Goal: Information Seeking & Learning: Find specific fact

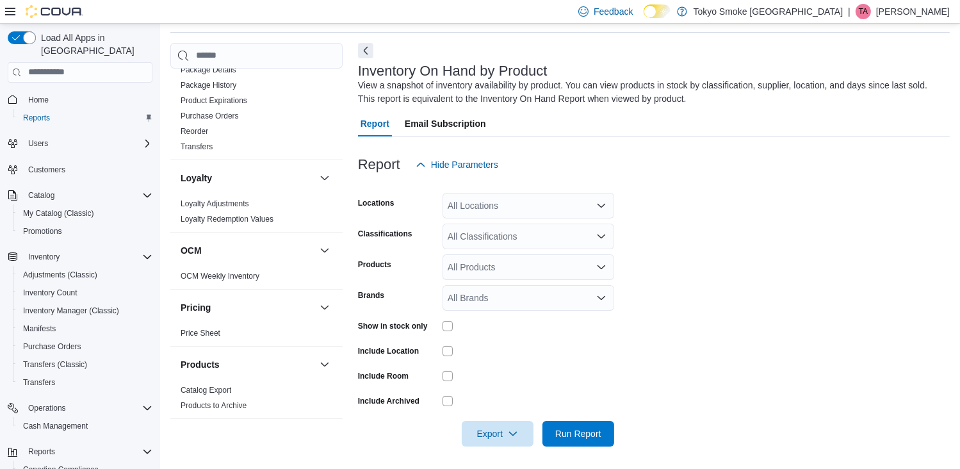
scroll to position [561, 0]
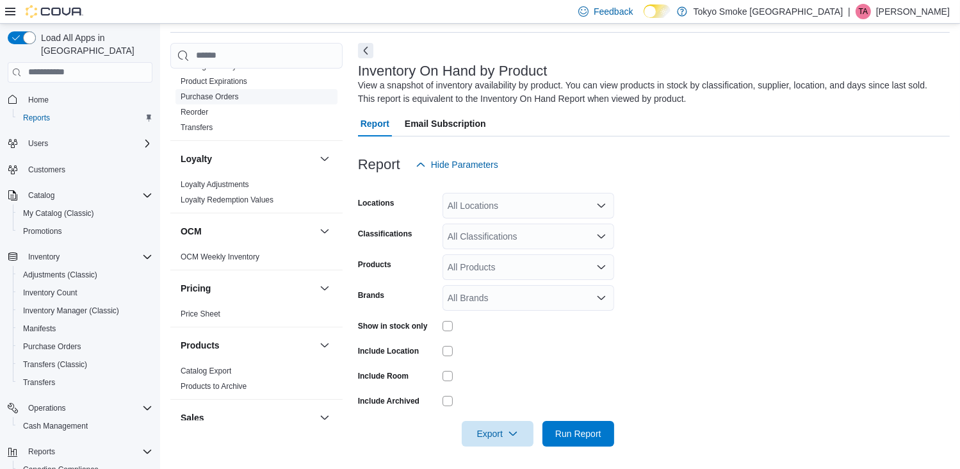
click at [227, 97] on link "Purchase Orders" at bounding box center [210, 96] width 58 height 9
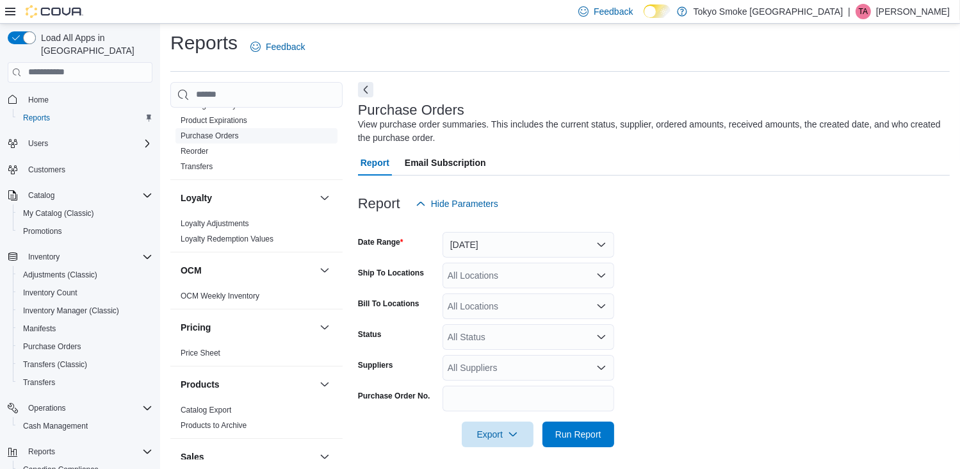
scroll to position [8, 0]
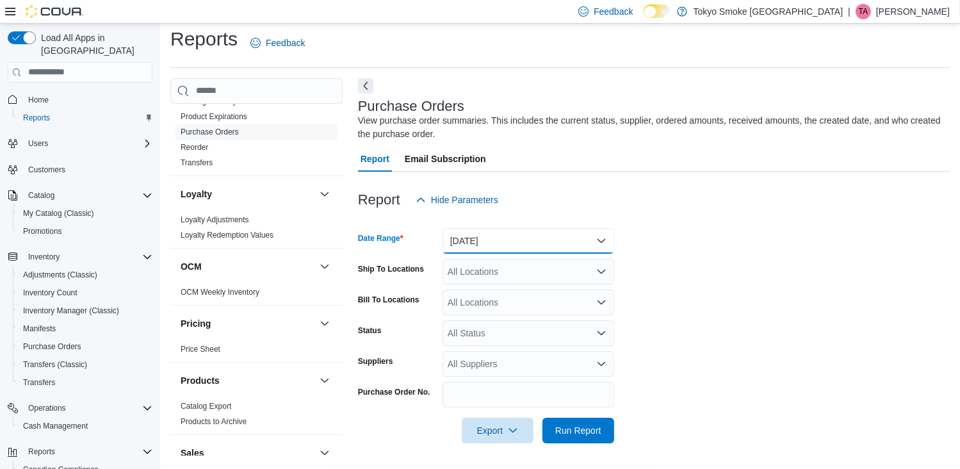
click at [602, 239] on button "[DATE]" at bounding box center [528, 241] width 172 height 26
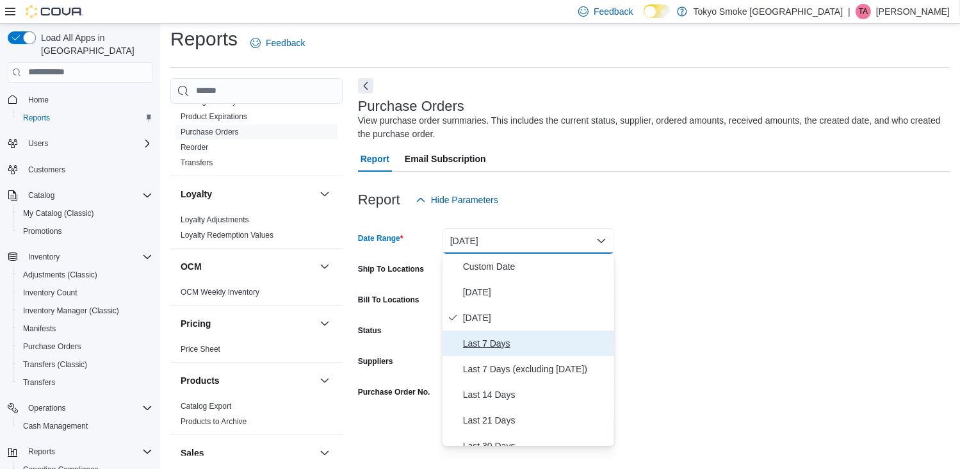
click at [540, 336] on span "Last 7 Days" at bounding box center [536, 342] width 146 height 15
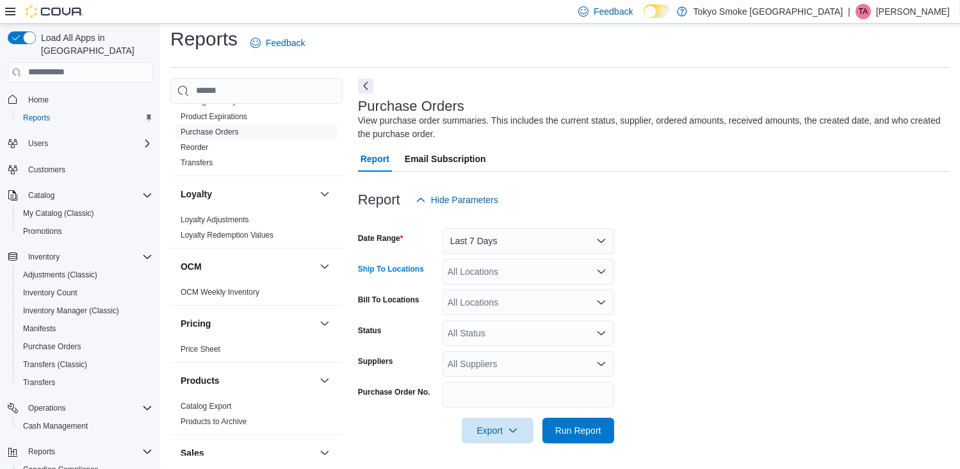
click at [597, 265] on div "All Locations" at bounding box center [528, 272] width 172 height 26
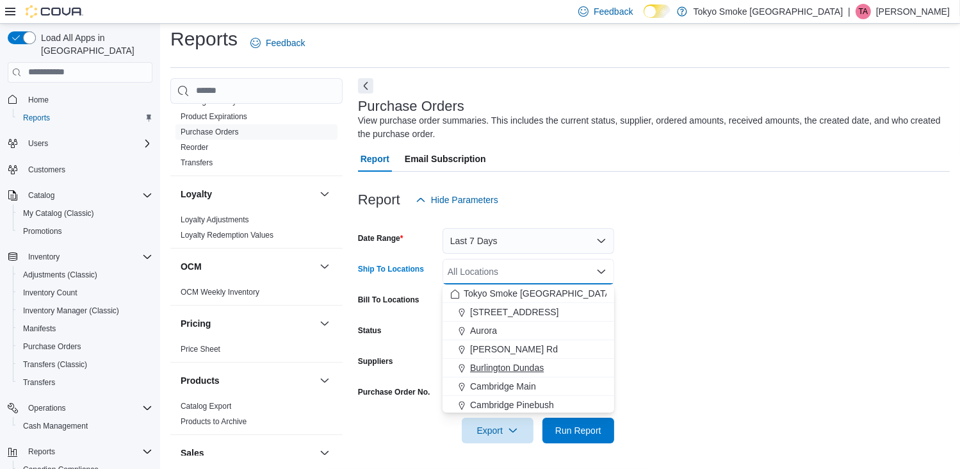
click at [548, 363] on div "Burlington Dundas" at bounding box center [528, 367] width 156 height 13
click at [768, 392] on form "Date Range Last 7 Days Ship To Locations [GEOGRAPHIC_DATA] [GEOGRAPHIC_DATA] Co…" at bounding box center [653, 328] width 591 height 230
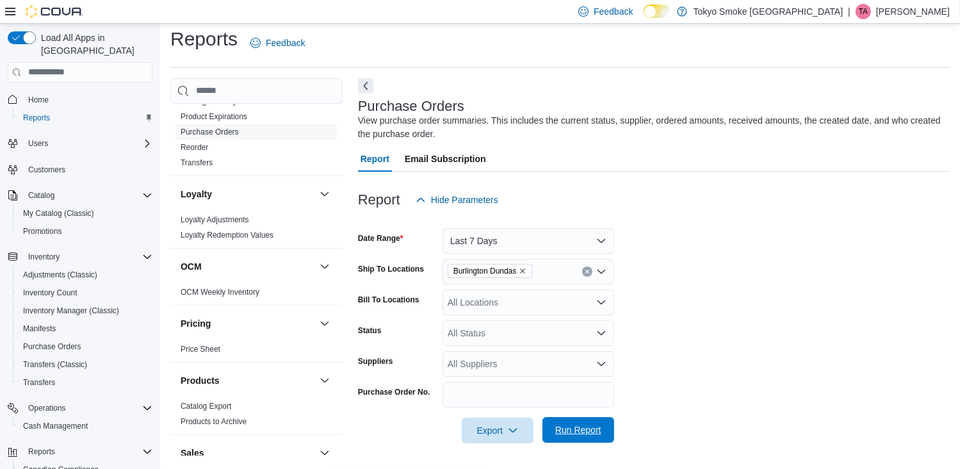
click at [591, 436] on span "Run Report" at bounding box center [578, 430] width 56 height 26
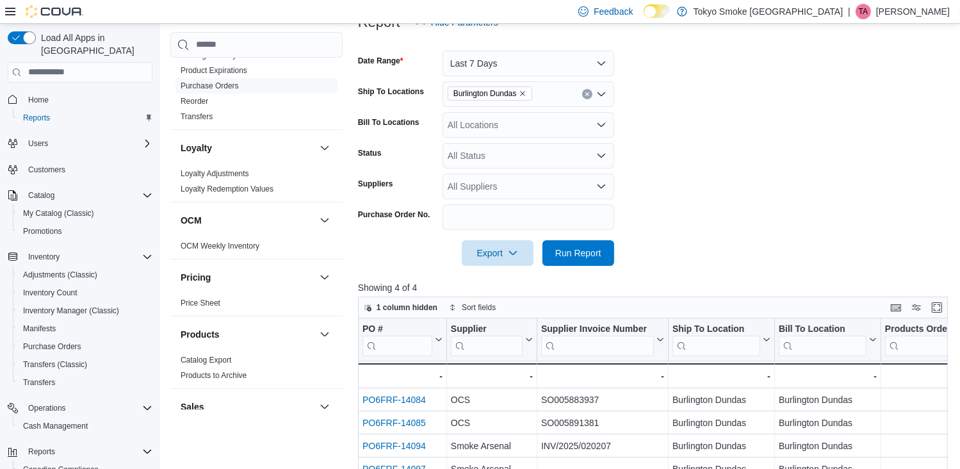
scroll to position [264, 0]
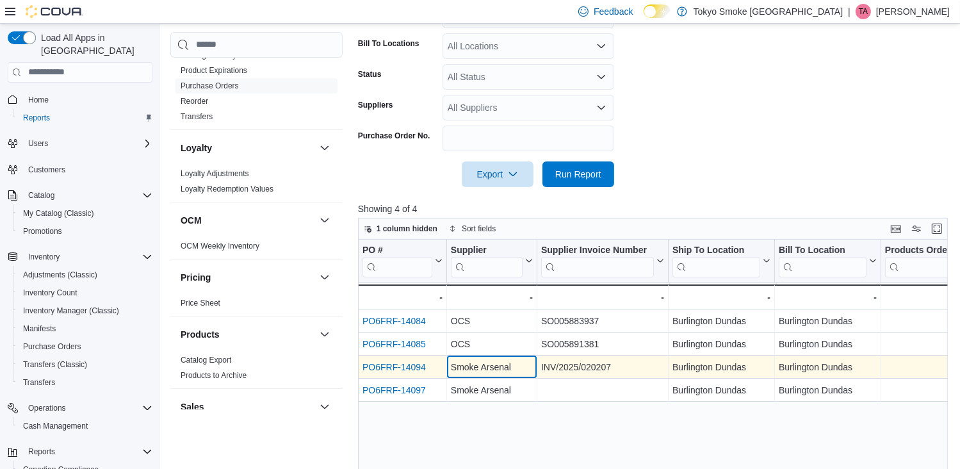
click at [488, 368] on div "Smoke Arsenal" at bounding box center [492, 366] width 82 height 15
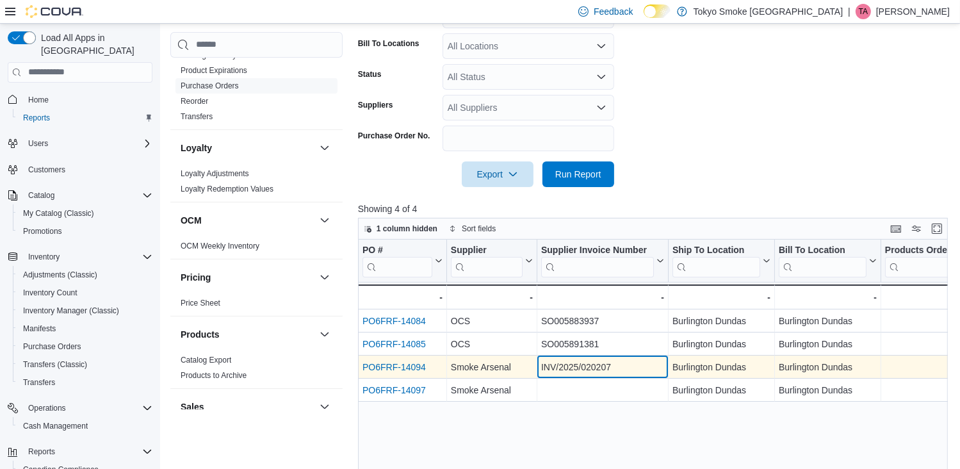
click at [590, 363] on div "INV/2025/020207" at bounding box center [602, 366] width 123 height 15
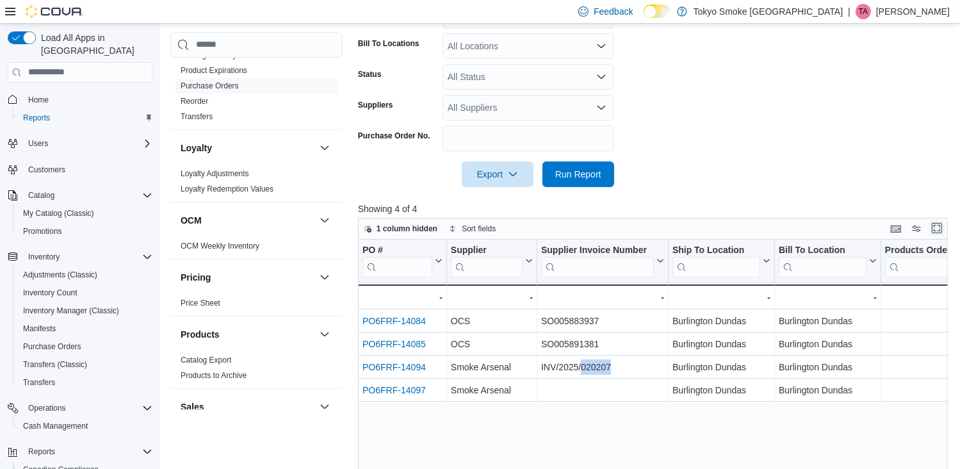
click at [944, 227] on button "Enter fullscreen" at bounding box center [936, 227] width 15 height 15
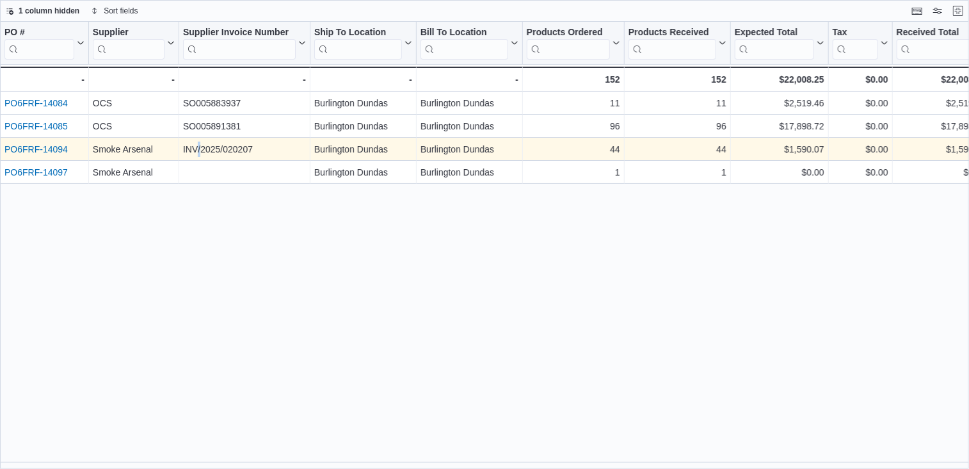
drag, startPoint x: 216, startPoint y: 149, endPoint x: 200, endPoint y: 152, distance: 16.3
click at [200, 152] on div "INV/2025/020207" at bounding box center [244, 148] width 123 height 15
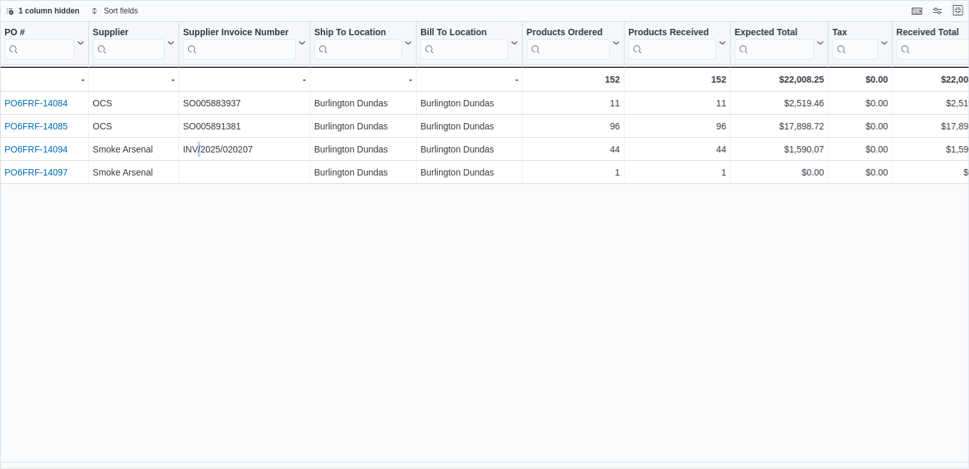
click at [963, 10] on button "Exit fullscreen" at bounding box center [958, 10] width 15 height 15
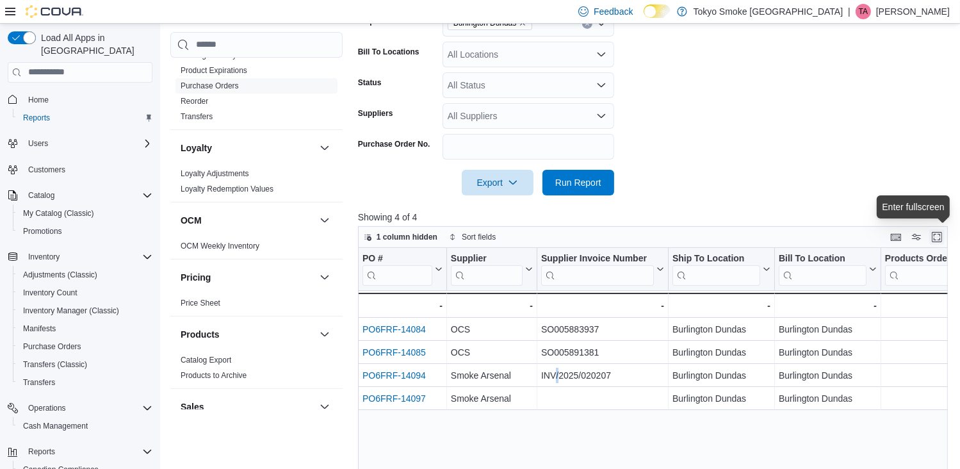
scroll to position [256, 0]
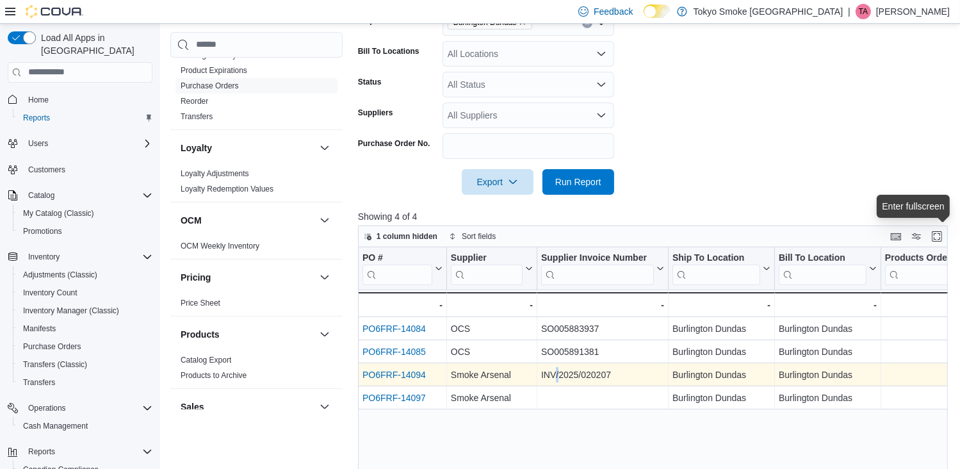
click at [400, 375] on link "PO6FRF-14094" at bounding box center [393, 374] width 63 height 10
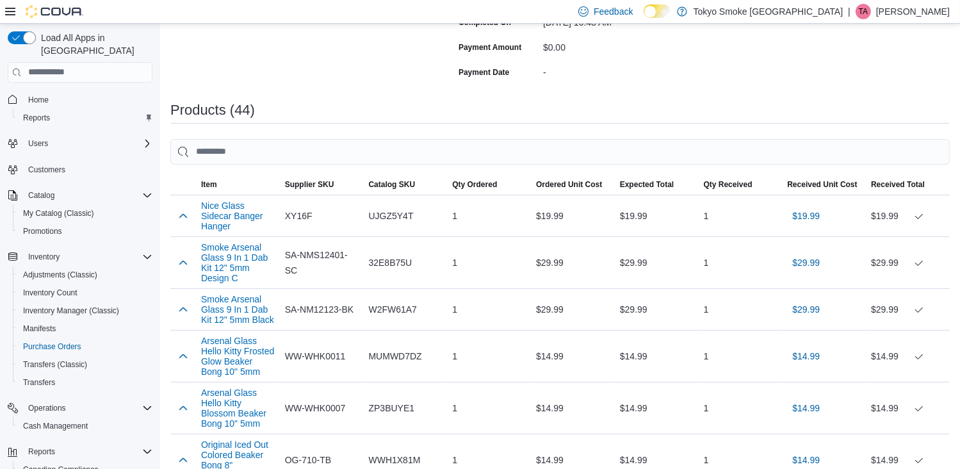
scroll to position [320, 0]
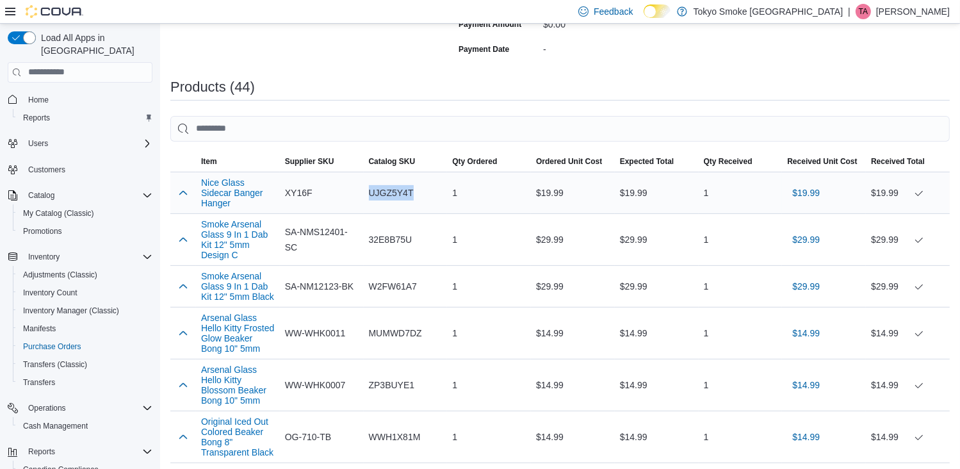
drag, startPoint x: 420, startPoint y: 189, endPoint x: 369, endPoint y: 185, distance: 50.7
click at [369, 185] on div "UJGZ5Y4T" at bounding box center [406, 193] width 84 height 26
copy span "UJGZ5Y4T"
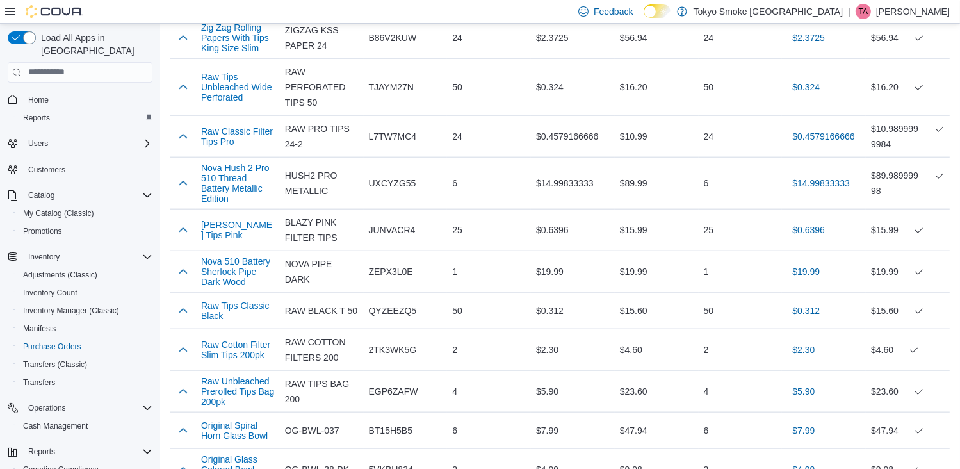
scroll to position [1447, 0]
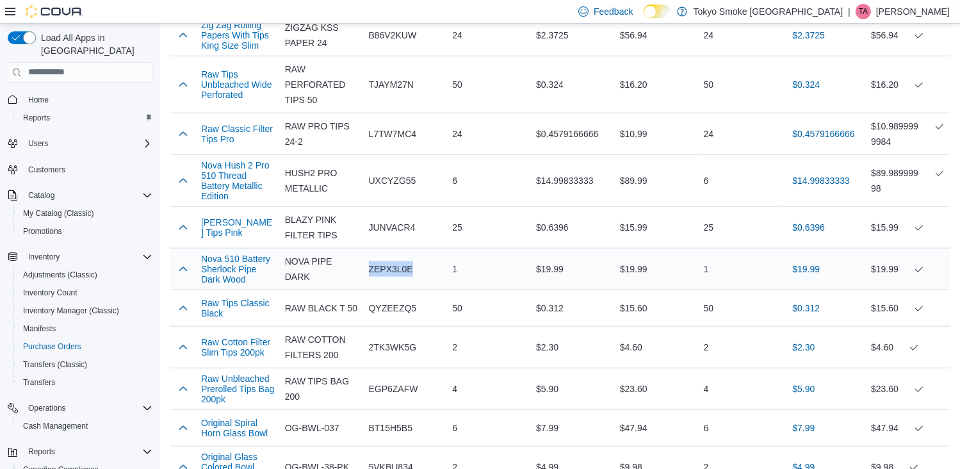
drag, startPoint x: 417, startPoint y: 288, endPoint x: 368, endPoint y: 286, distance: 49.3
click at [368, 282] on div "ZEPX3L0E" at bounding box center [406, 269] width 84 height 26
copy span "ZEPX3L0E"
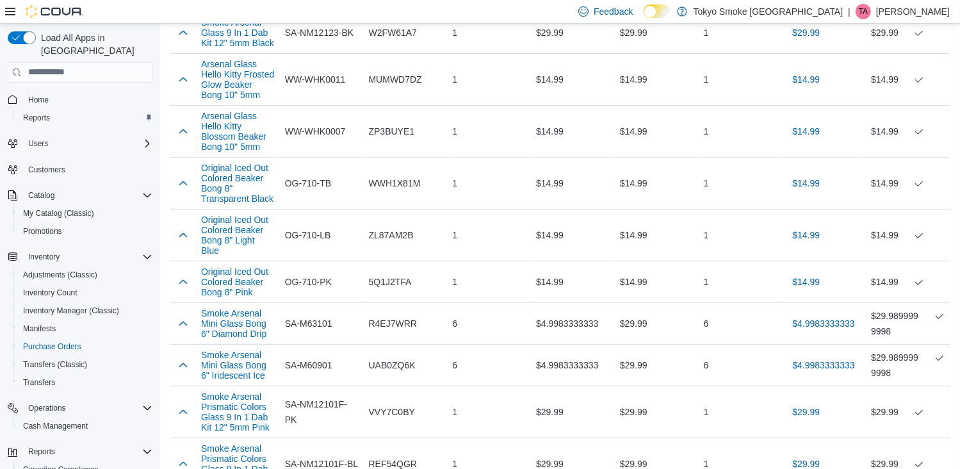
scroll to position [551, 0]
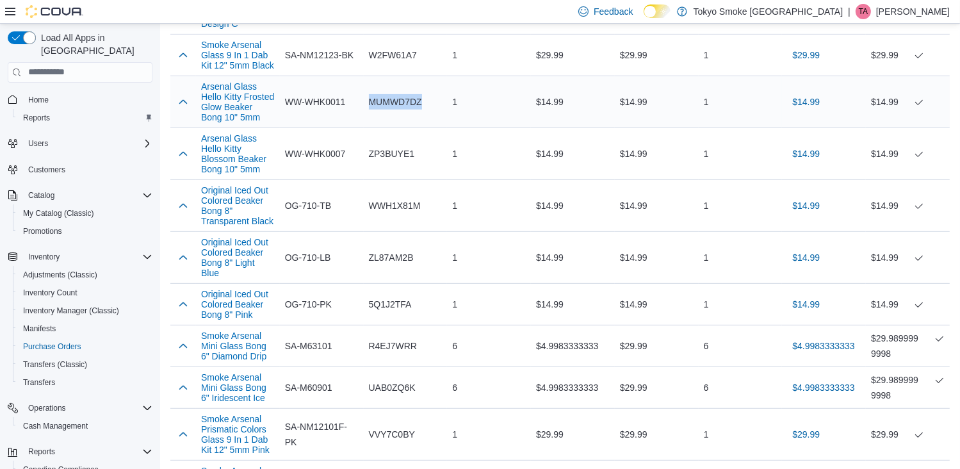
drag, startPoint x: 430, startPoint y: 109, endPoint x: 370, endPoint y: 99, distance: 61.0
click at [370, 99] on div "MUMWD7DZ" at bounding box center [406, 102] width 84 height 26
copy span "MUMWD7DZ"
drag, startPoint x: 433, startPoint y: 158, endPoint x: 366, endPoint y: 154, distance: 66.7
click at [366, 154] on div "ZP3BUYE1" at bounding box center [406, 154] width 84 height 26
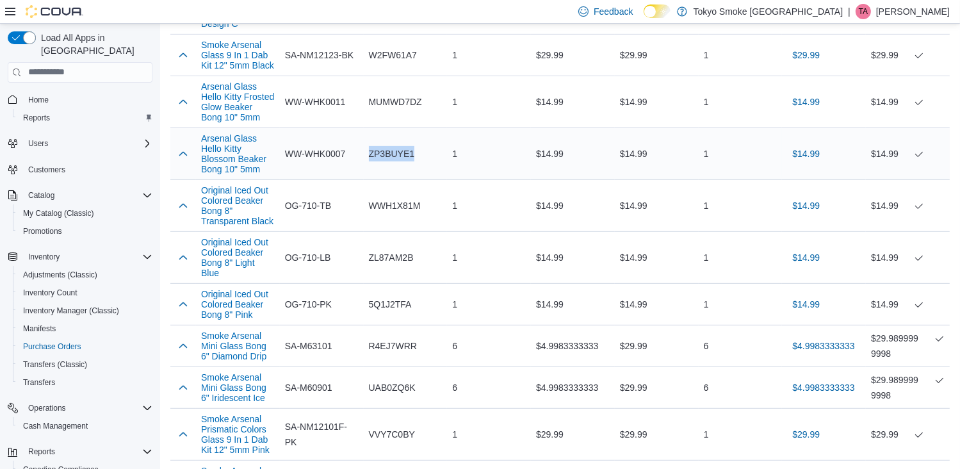
copy span "ZP3BUYE1"
drag, startPoint x: 339, startPoint y: 214, endPoint x: 433, endPoint y: 223, distance: 93.8
click at [433, 223] on tr "Original Iced Out Colored Beaker Bong 8" Transparent Black Supplier SKU OG-710-…" at bounding box center [559, 205] width 779 height 52
copy tr "Catalog SKU WWH1X81M"
drag, startPoint x: 415, startPoint y: 303, endPoint x: 370, endPoint y: 309, distance: 45.2
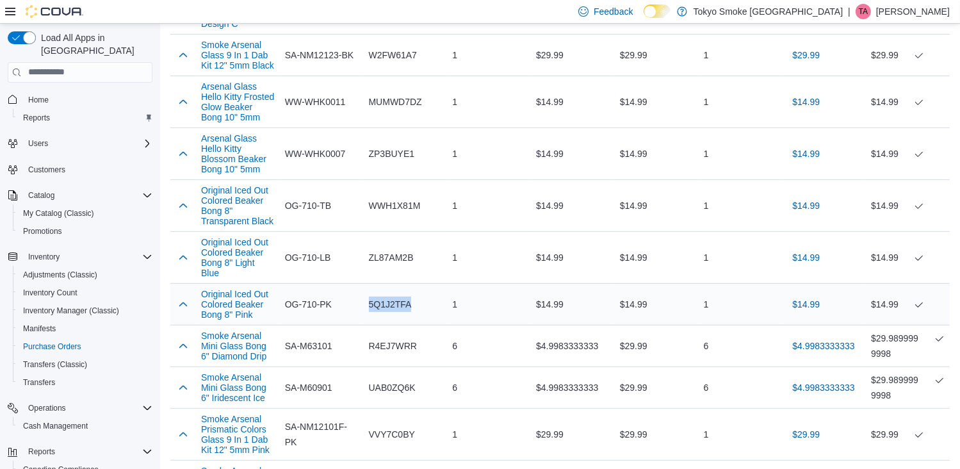
click at [370, 309] on div "5Q1J2TFA" at bounding box center [406, 304] width 84 height 26
copy span "5Q1J2TFA"
drag, startPoint x: 421, startPoint y: 259, endPoint x: 370, endPoint y: 265, distance: 50.9
click at [370, 265] on div "ZL87AM2B" at bounding box center [406, 258] width 84 height 26
copy span "ZL87AM2B"
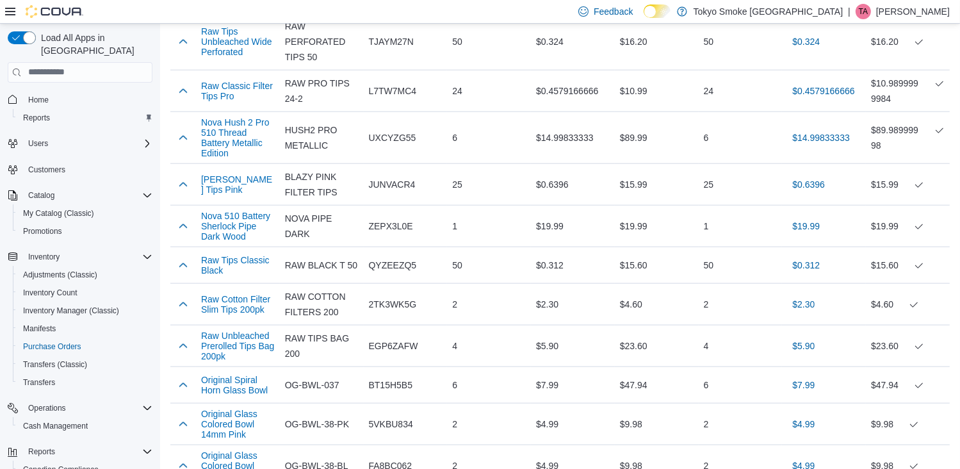
scroll to position [1511, 0]
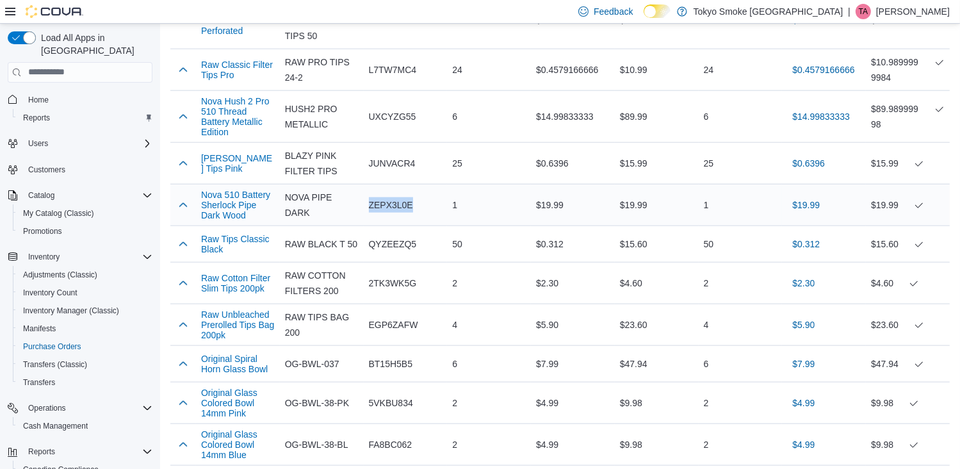
drag, startPoint x: 423, startPoint y: 227, endPoint x: 369, endPoint y: 229, distance: 53.8
click at [369, 218] on div "ZEPX3L0E" at bounding box center [406, 205] width 84 height 26
copy span "ZEPX3L0E"
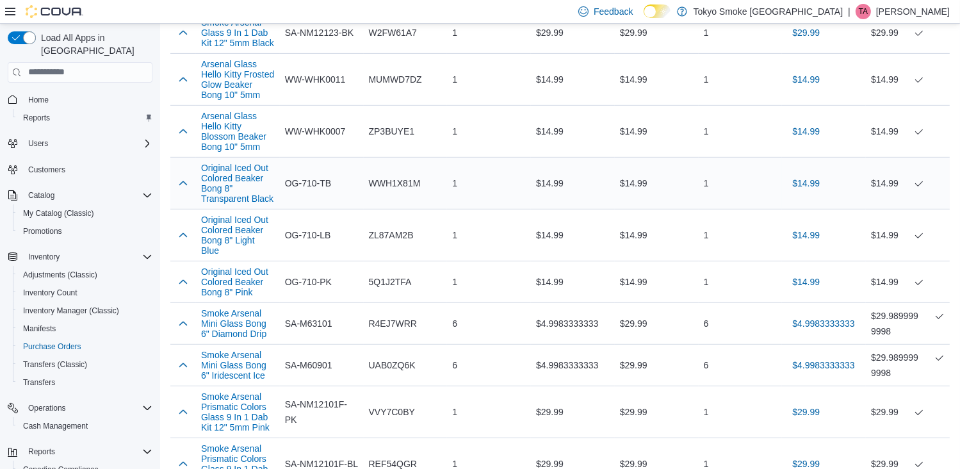
scroll to position [551, 0]
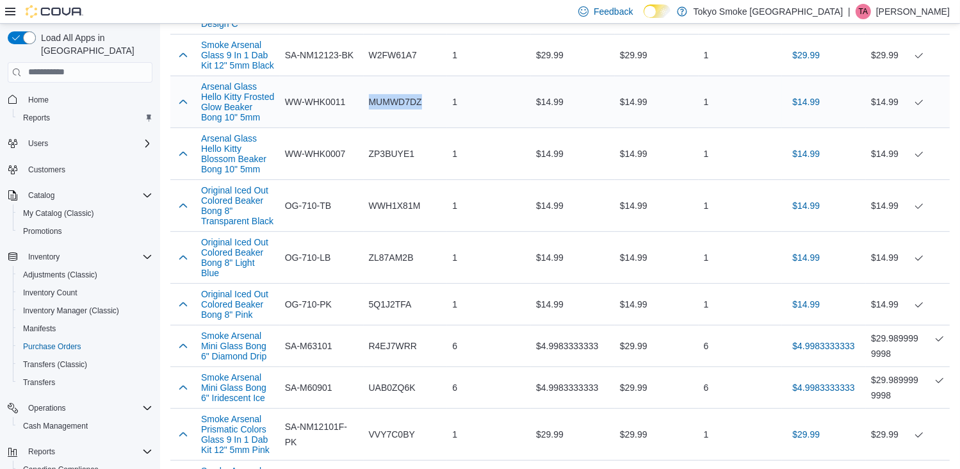
drag, startPoint x: 433, startPoint y: 103, endPoint x: 366, endPoint y: 102, distance: 67.2
click at [366, 102] on div "MUMWD7DZ" at bounding box center [406, 102] width 84 height 26
copy span "MUMWD7DZ"
drag, startPoint x: 415, startPoint y: 156, endPoint x: 369, endPoint y: 167, distance: 47.5
click at [369, 166] on div "ZP3BUYE1" at bounding box center [406, 154] width 84 height 26
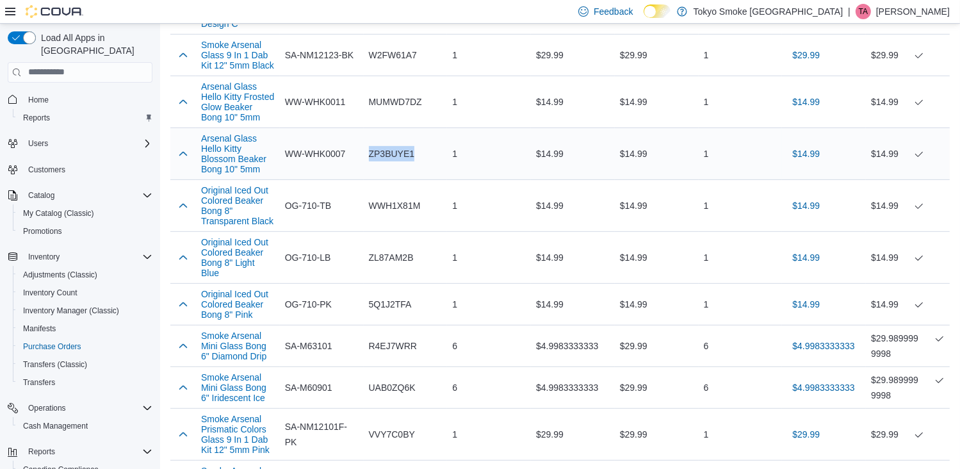
copy span "ZP3BUYE1"
drag, startPoint x: 427, startPoint y: 106, endPoint x: 371, endPoint y: 102, distance: 56.5
click at [371, 102] on div "MUMWD7DZ" at bounding box center [406, 102] width 84 height 26
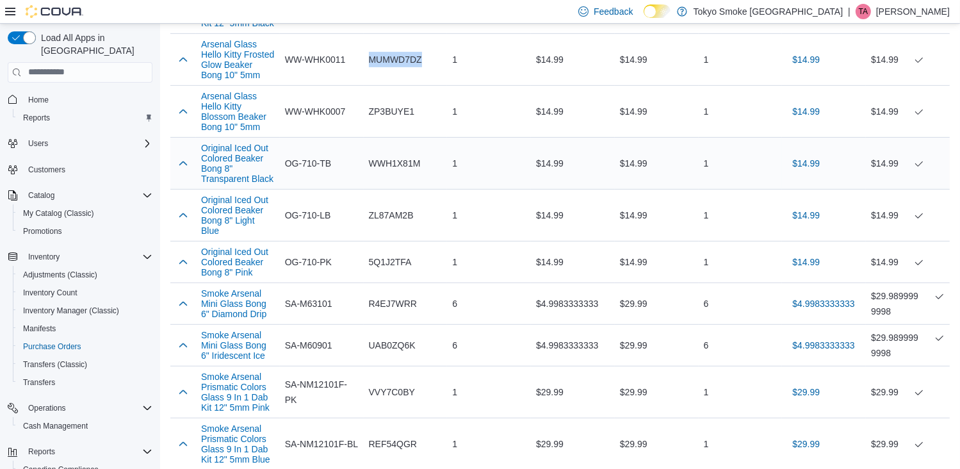
scroll to position [615, 0]
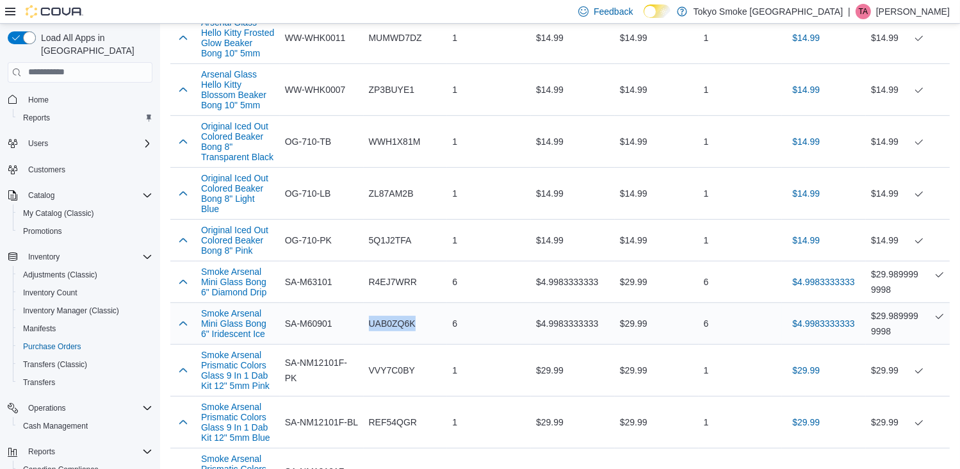
drag, startPoint x: 421, startPoint y: 326, endPoint x: 371, endPoint y: 329, distance: 50.0
click at [371, 329] on div "UAB0ZQ6K" at bounding box center [406, 323] width 84 height 26
drag, startPoint x: 430, startPoint y: 286, endPoint x: 371, endPoint y: 278, distance: 59.4
click at [371, 278] on div "R4EJ7WRR" at bounding box center [406, 282] width 84 height 26
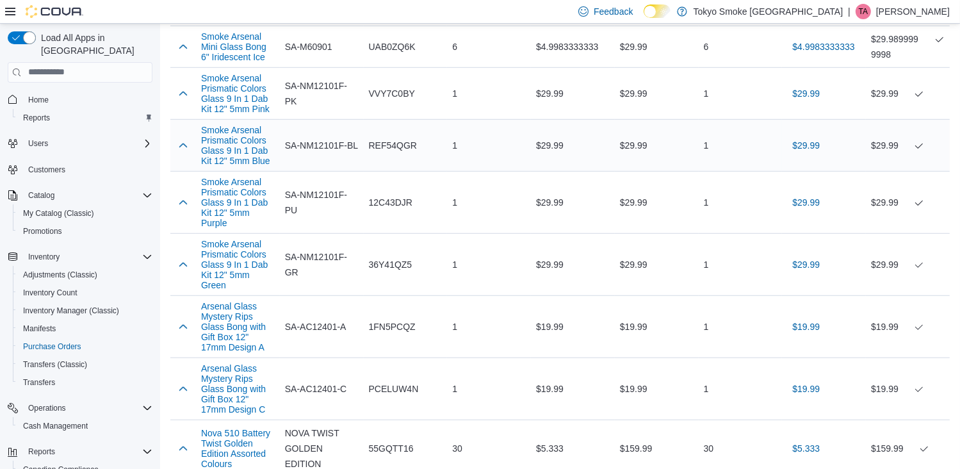
scroll to position [935, 0]
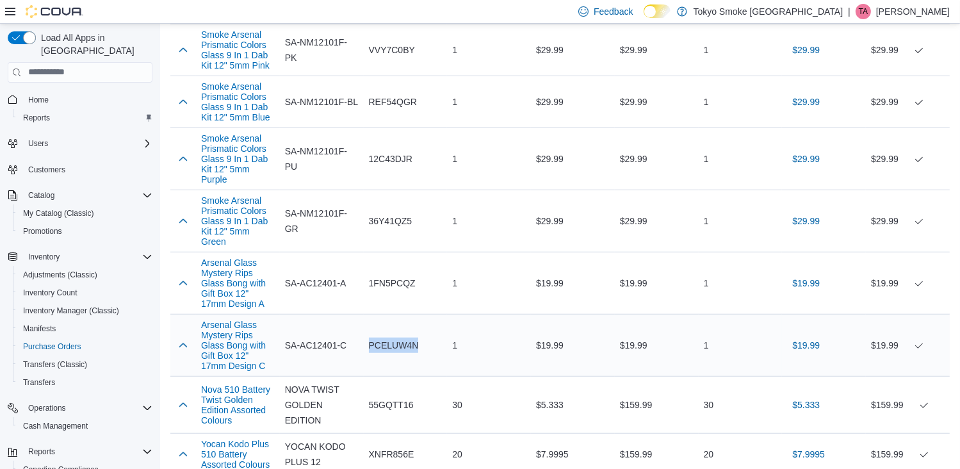
drag, startPoint x: 426, startPoint y: 358, endPoint x: 367, endPoint y: 358, distance: 58.9
click at [367, 358] on div "PCELUW4N" at bounding box center [406, 345] width 84 height 26
drag, startPoint x: 422, startPoint y: 295, endPoint x: 369, endPoint y: 294, distance: 53.1
click at [369, 294] on div "1FN5PCQZ" at bounding box center [406, 283] width 84 height 26
drag, startPoint x: 417, startPoint y: 229, endPoint x: 370, endPoint y: 227, distance: 46.8
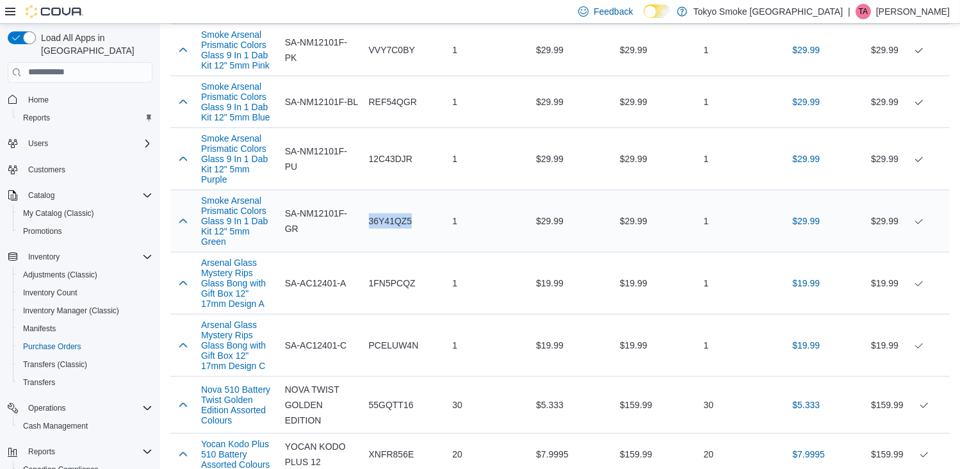
click at [370, 227] on div "36Y41QZ5" at bounding box center [406, 221] width 84 height 26
drag, startPoint x: 418, startPoint y: 165, endPoint x: 370, endPoint y: 165, distance: 48.0
click at [370, 165] on div "12C43DJR" at bounding box center [406, 159] width 84 height 26
drag, startPoint x: 424, startPoint y: 52, endPoint x: 371, endPoint y: 51, distance: 52.5
click at [371, 51] on div "VVY7C0BY" at bounding box center [406, 50] width 84 height 26
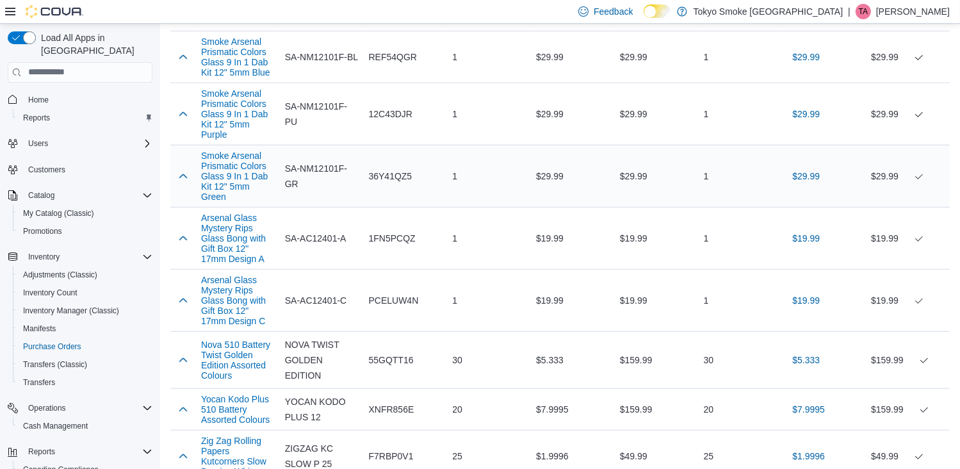
scroll to position [999, 0]
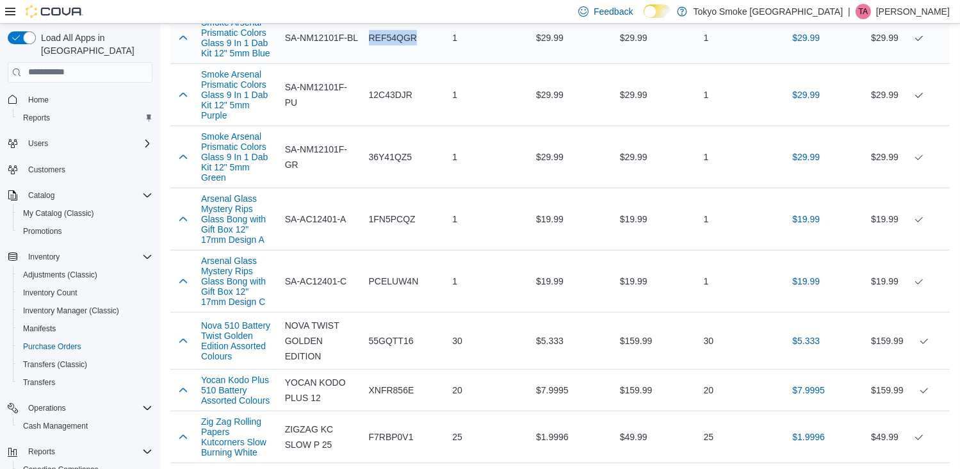
drag, startPoint x: 419, startPoint y: 42, endPoint x: 371, endPoint y: 36, distance: 48.4
click at [371, 36] on div "REF54QGR" at bounding box center [406, 38] width 84 height 26
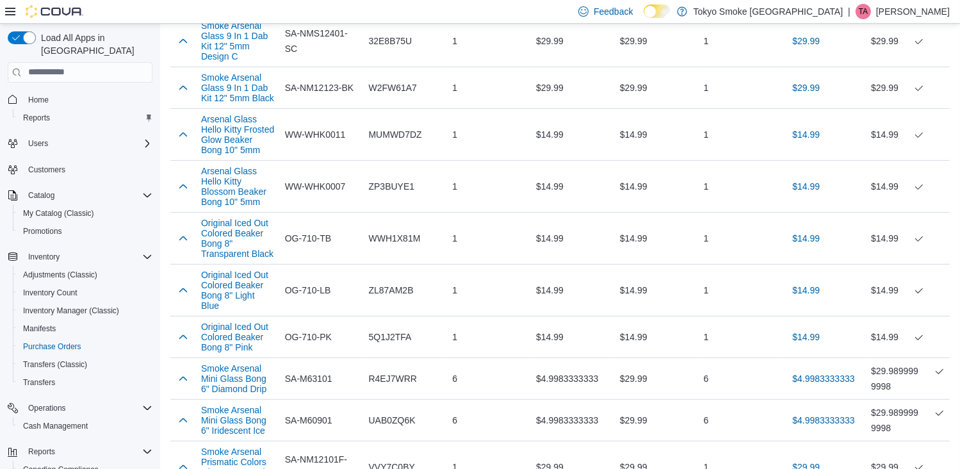
scroll to position [487, 0]
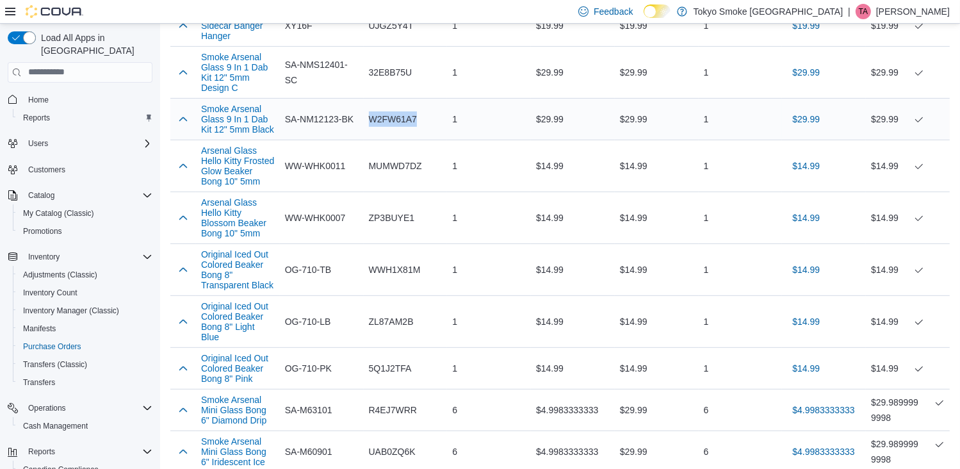
drag, startPoint x: 430, startPoint y: 118, endPoint x: 370, endPoint y: 117, distance: 59.5
click at [370, 117] on div "W2FW61A7" at bounding box center [406, 119] width 84 height 26
drag, startPoint x: 416, startPoint y: 72, endPoint x: 369, endPoint y: 72, distance: 47.4
click at [369, 72] on div "32E8B75U" at bounding box center [406, 73] width 84 height 26
drag, startPoint x: 425, startPoint y: 117, endPoint x: 369, endPoint y: 117, distance: 56.3
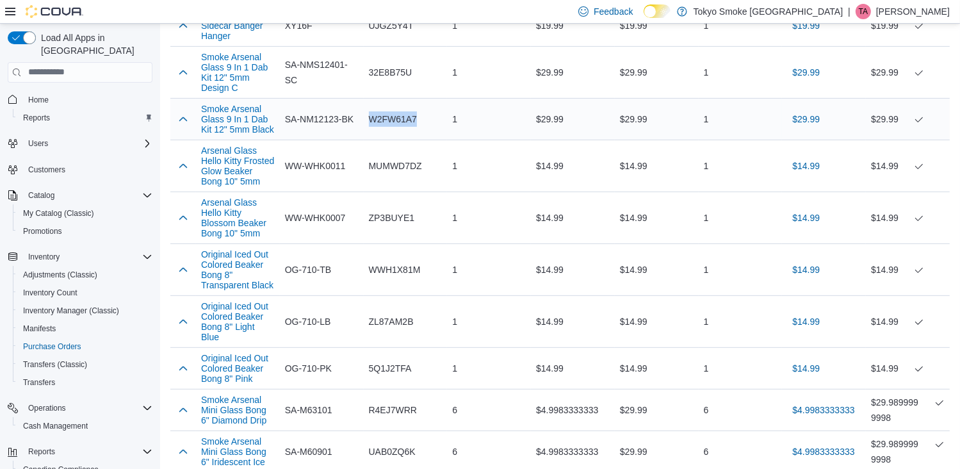
click at [369, 117] on div "W2FW61A7" at bounding box center [406, 119] width 84 height 26
